Goal: Information Seeking & Learning: Learn about a topic

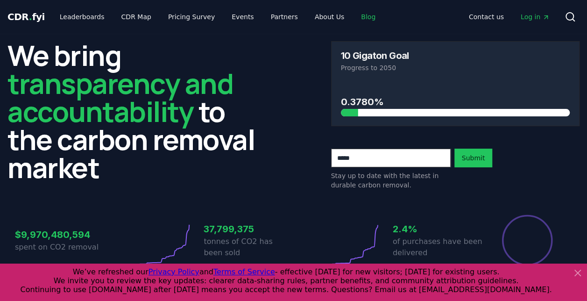
click at [354, 9] on link "Blog" at bounding box center [368, 16] width 29 height 17
click at [579, 274] on icon at bounding box center [578, 273] width 6 height 6
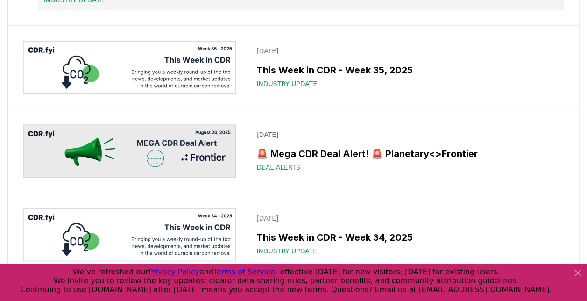
scroll to position [374, 0]
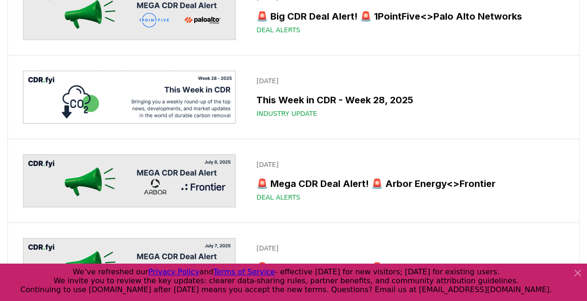
scroll to position [1355, 0]
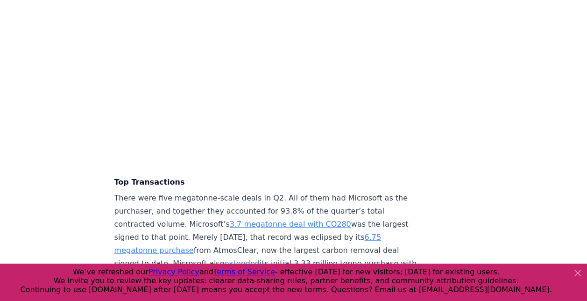
scroll to position [2056, 0]
